Goal: Understand process/instructions: Learn how to perform a task or action

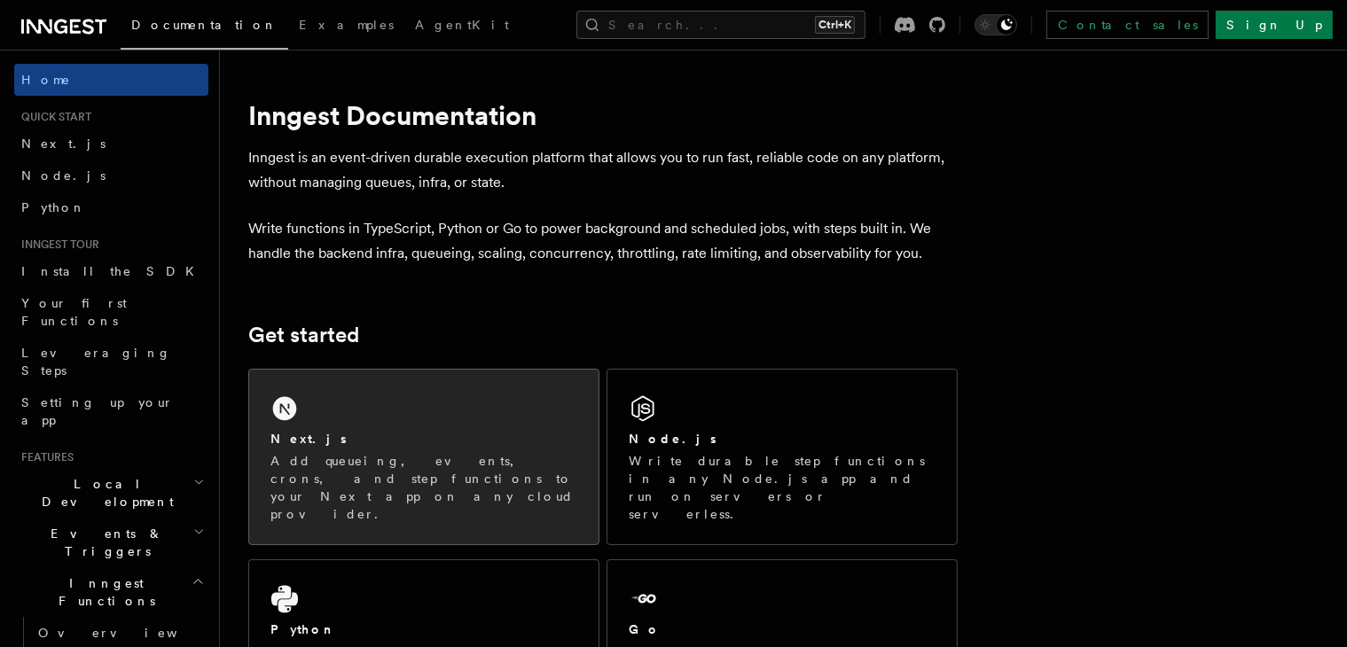
click at [444, 465] on p "Add queueing, events, crons, and step functions to your Next app on any cloud p…" at bounding box center [423, 487] width 307 height 71
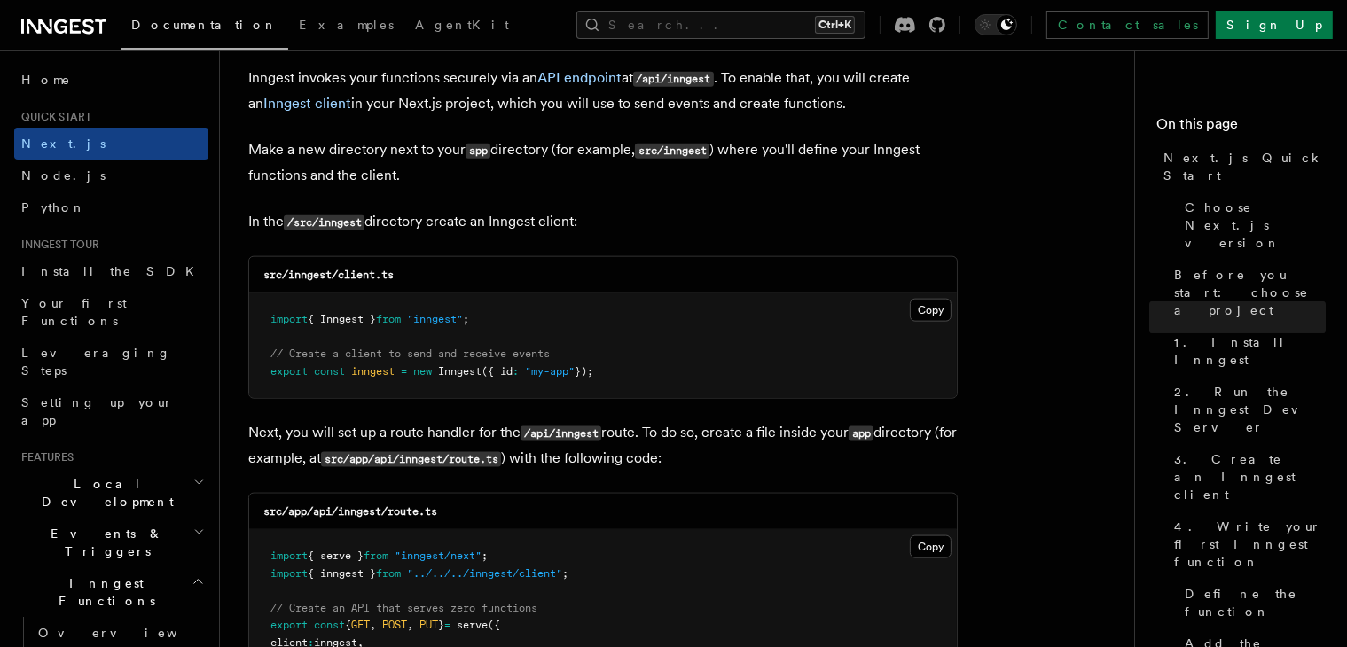
scroll to position [2142, 0]
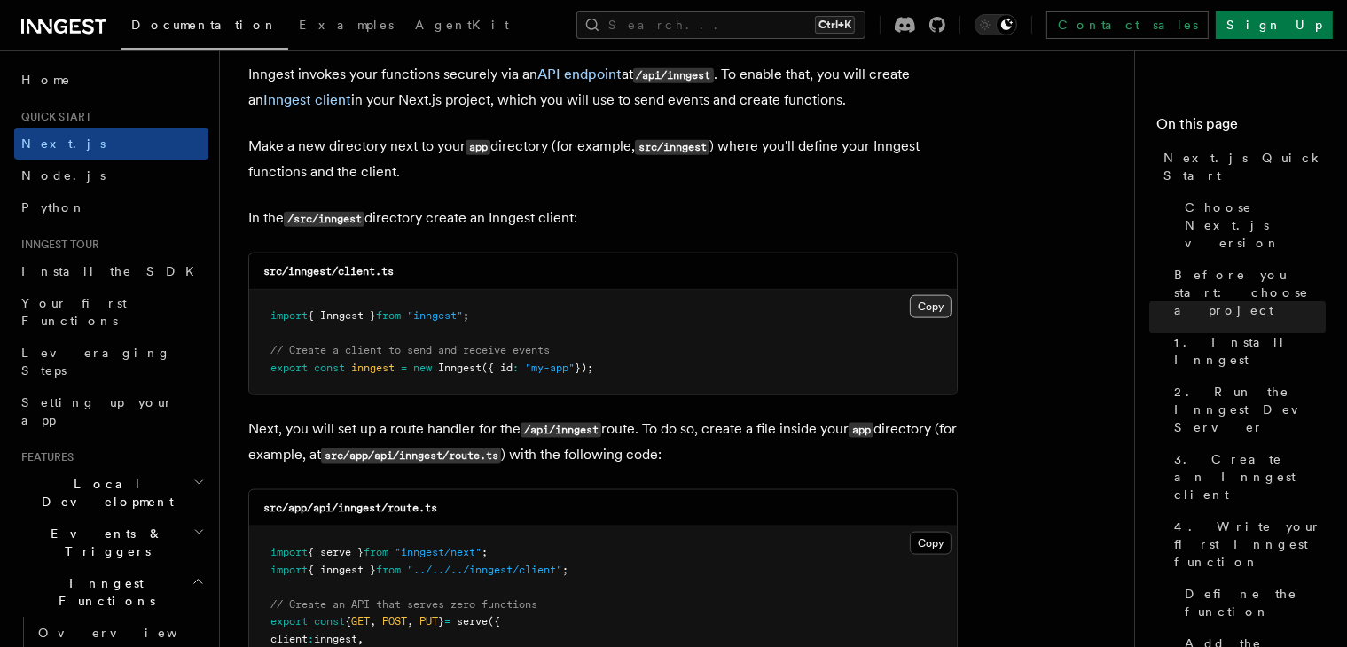
click at [932, 301] on button "Copy Copied" at bounding box center [931, 306] width 42 height 23
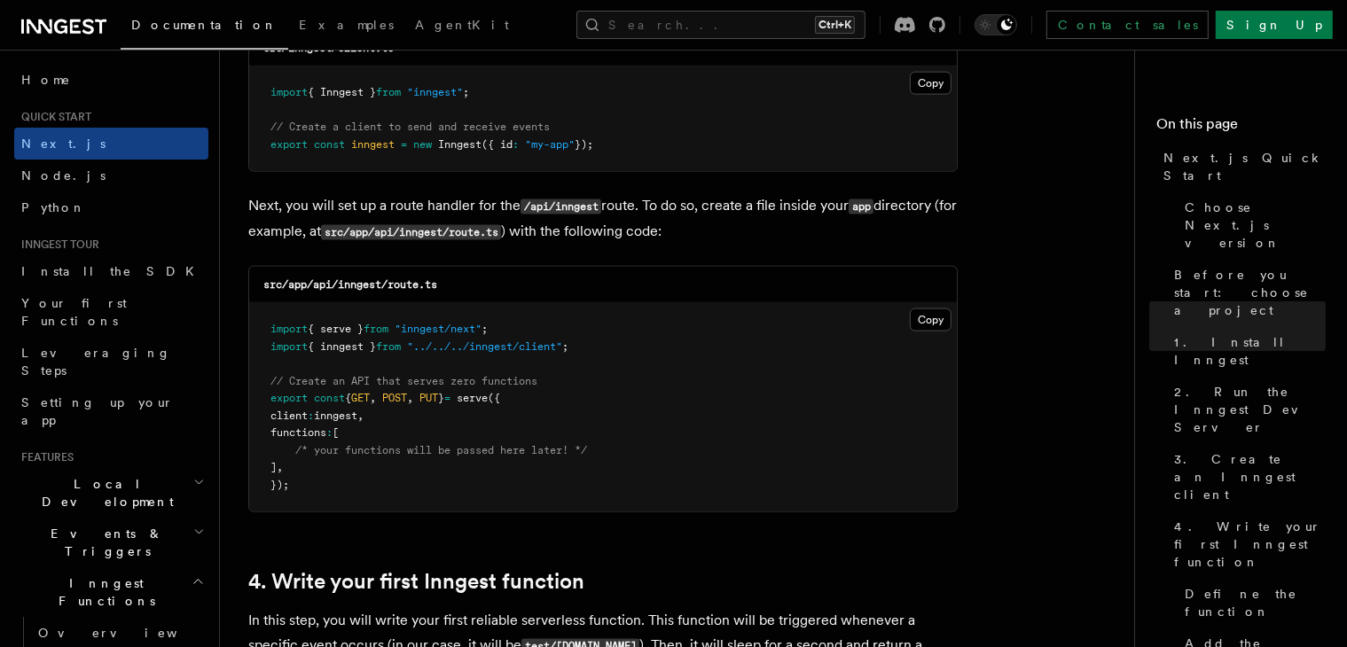
scroll to position [2367, 0]
click at [934, 321] on button "Copy Copied" at bounding box center [931, 318] width 42 height 23
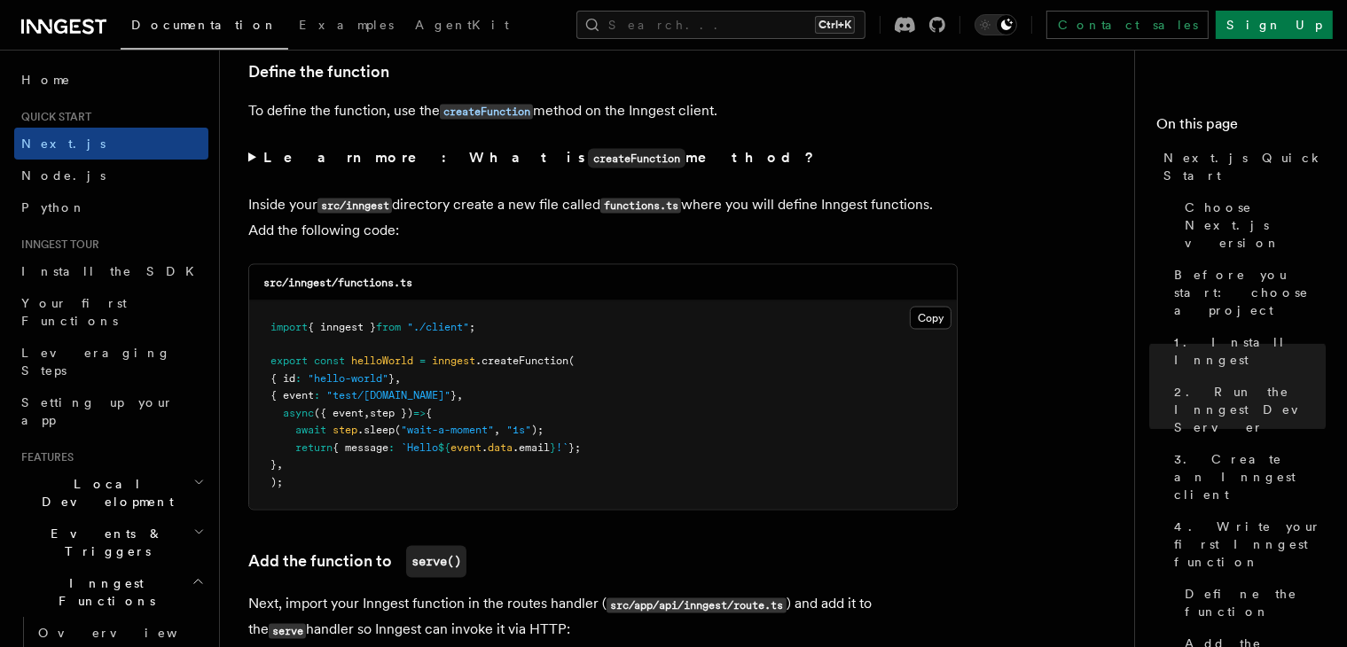
scroll to position [3028, 0]
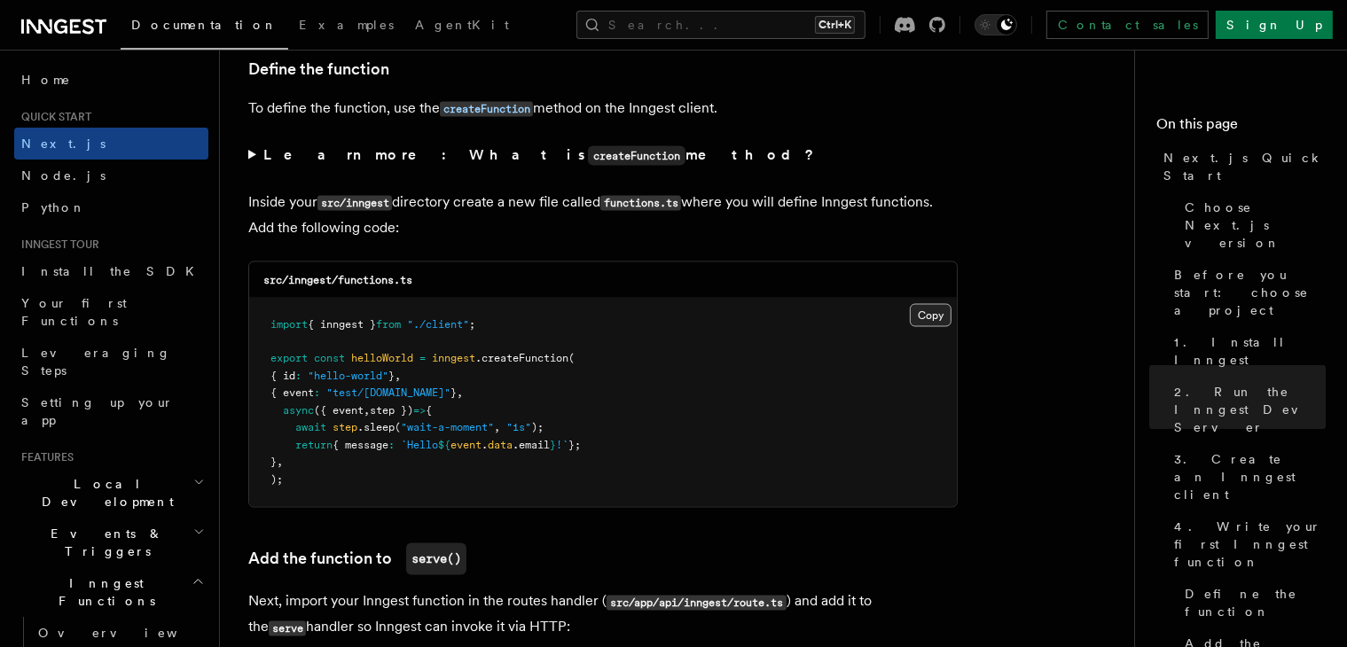
click at [925, 318] on button "Copy Copied" at bounding box center [931, 315] width 42 height 23
